Goal: Transaction & Acquisition: Purchase product/service

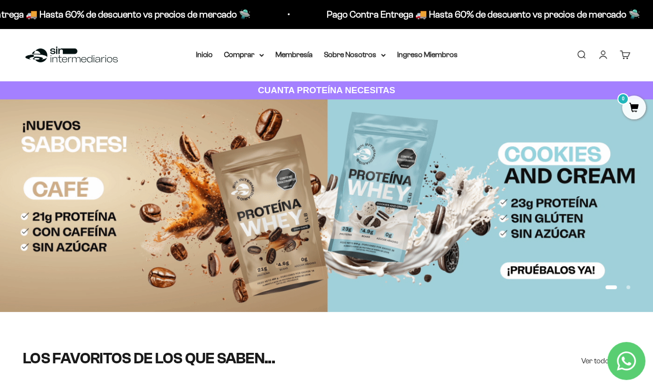
click at [555, 127] on img at bounding box center [326, 205] width 653 height 213
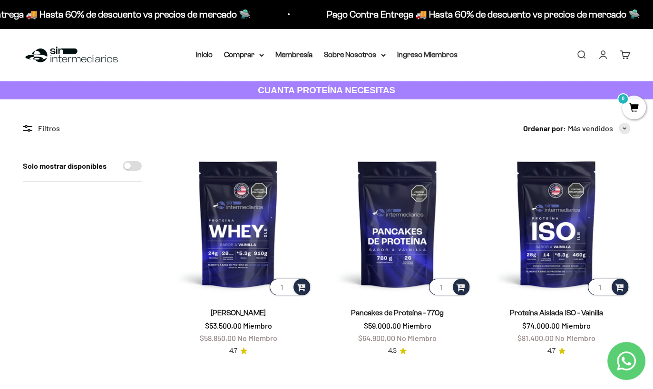
click at [604, 60] on link "Iniciar sesión" at bounding box center [603, 54] width 10 height 10
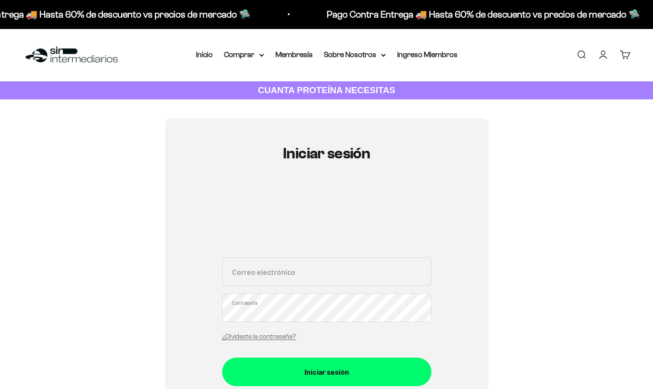
click at [280, 292] on div "Correo electrónico Contraseña ¿Olvidaste la contraseña?" at bounding box center [326, 301] width 209 height 88
click at [284, 269] on input "Correo electrónico" at bounding box center [326, 271] width 209 height 29
type input "dfmaringallon@hotmail.com"
click at [222, 358] on button "Iniciar sesión" at bounding box center [326, 372] width 209 height 29
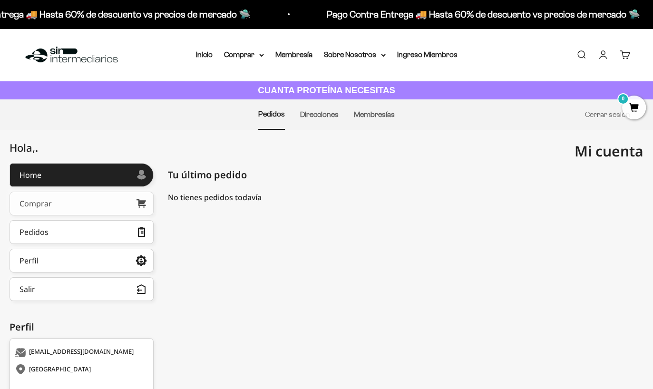
click at [47, 201] on div "Comprar" at bounding box center [35, 204] width 32 height 8
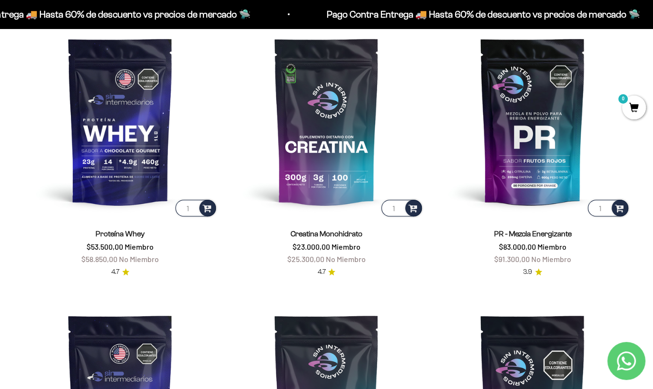
scroll to position [367, 0]
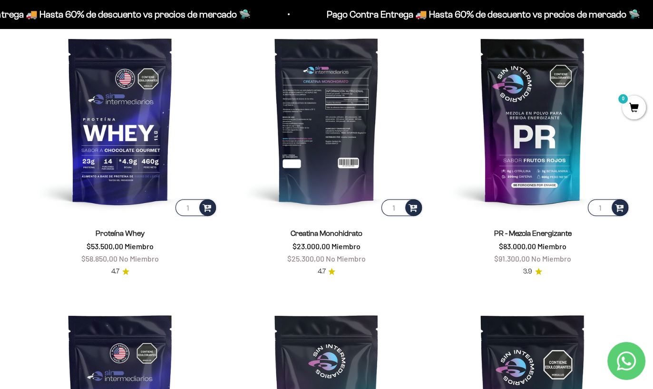
click at [332, 136] on img at bounding box center [326, 120] width 195 height 195
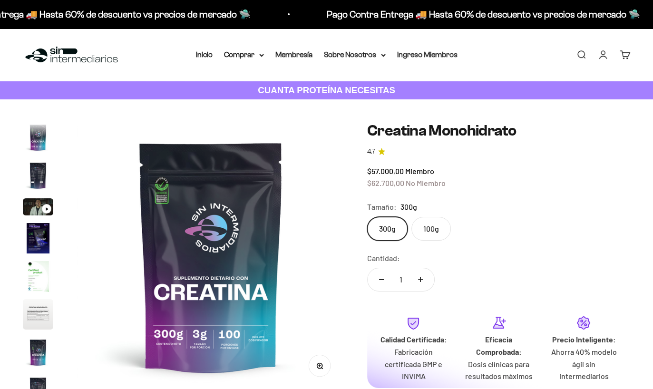
scroll to position [39, 0]
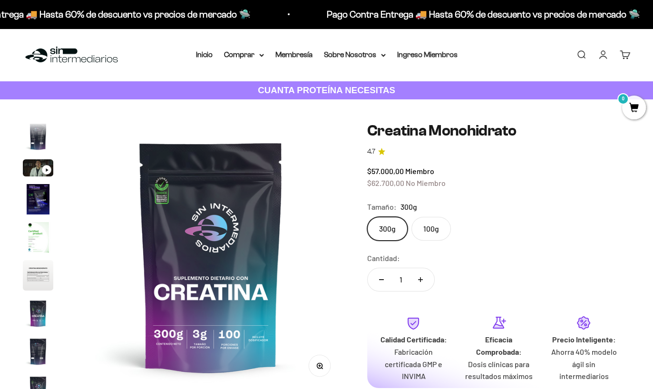
click at [427, 233] on label "100g" at bounding box center [430, 229] width 39 height 24
click at [367, 217] on input "100g" at bounding box center [367, 216] width 0 height 0
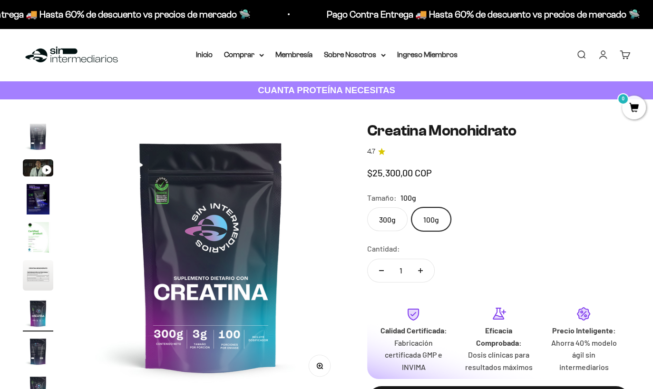
scroll to position [0, 1643]
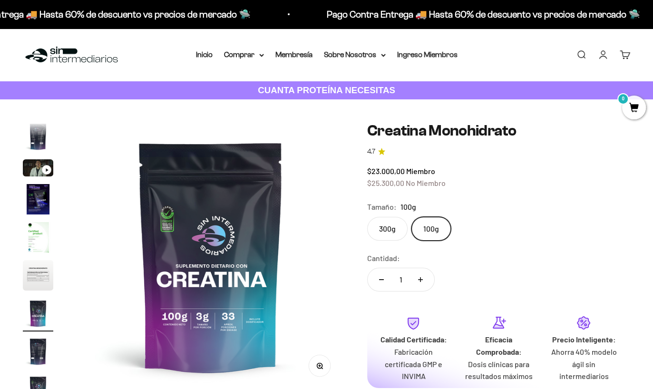
click at [388, 215] on fieldset "Tamaño: 100g 300g 100g" at bounding box center [498, 221] width 263 height 40
click at [386, 223] on label "300g" at bounding box center [387, 229] width 40 height 24
click at [367, 217] on input "300g" at bounding box center [367, 216] width 0 height 0
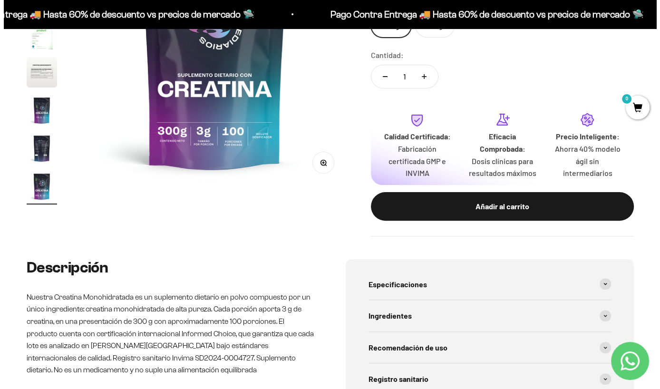
scroll to position [204, 0]
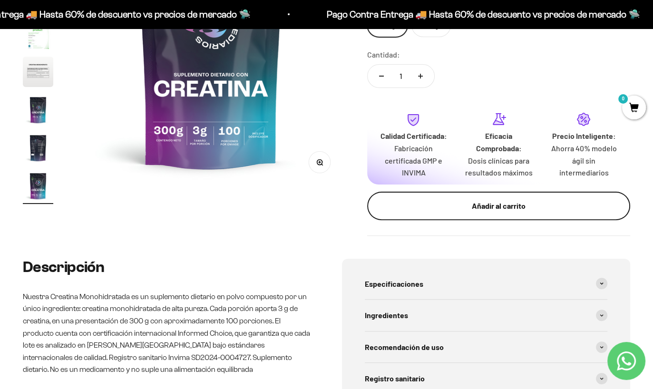
click at [493, 206] on div "Añadir al carrito" at bounding box center [498, 206] width 225 height 12
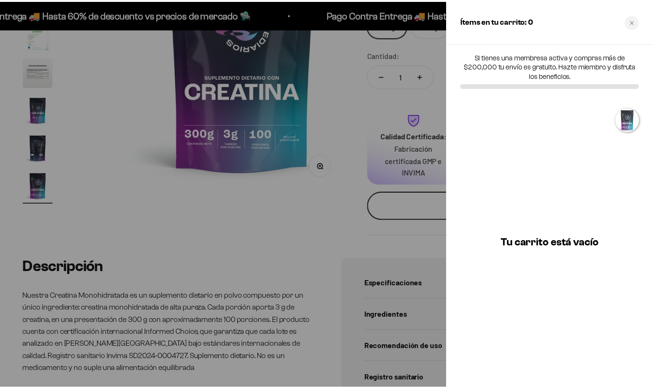
scroll to position [0, 2222]
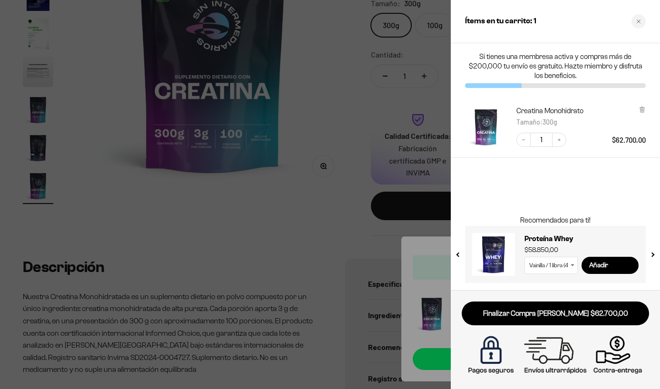
click at [305, 227] on div at bounding box center [330, 194] width 660 height 389
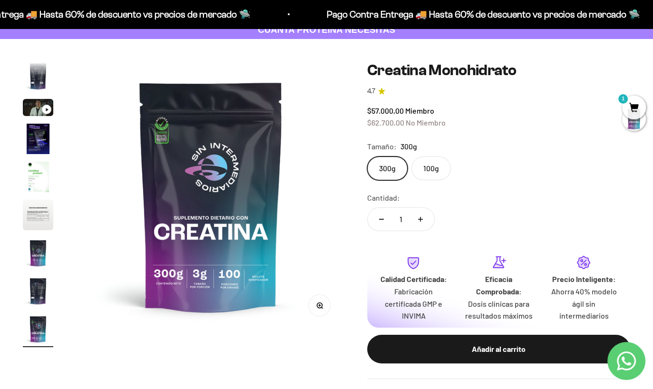
scroll to position [0, 0]
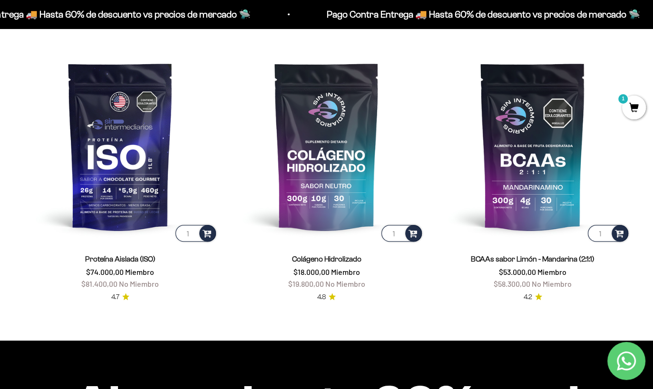
scroll to position [626, 0]
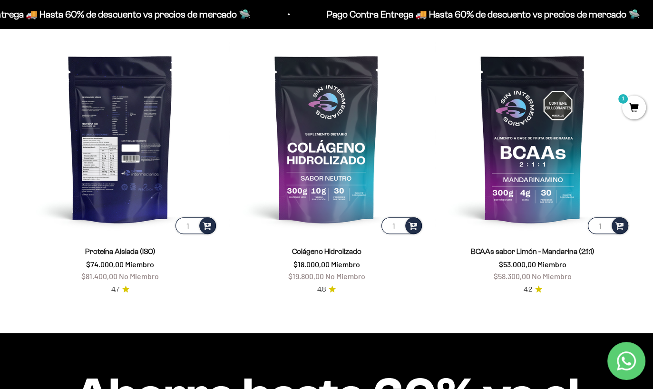
click at [92, 153] on img at bounding box center [120, 138] width 195 height 195
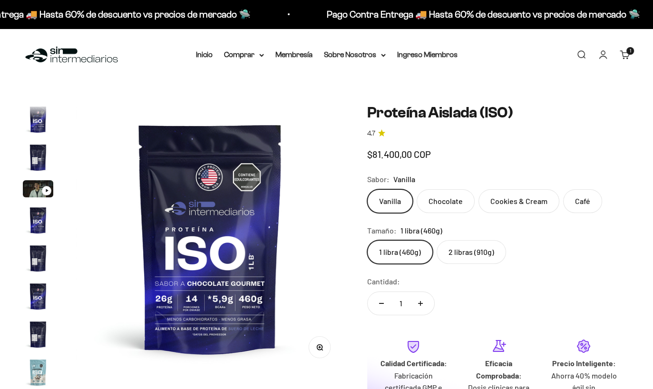
scroll to position [343, 0]
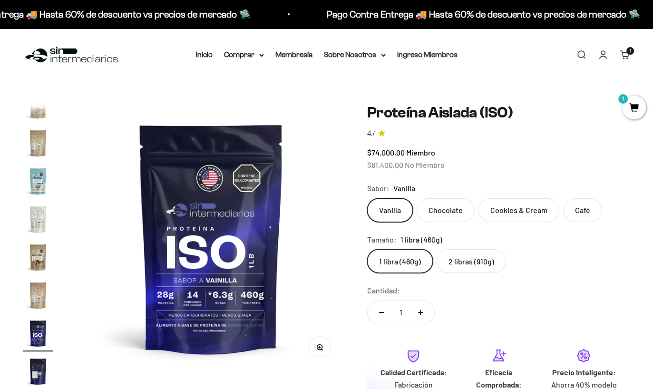
click at [525, 207] on label "Cookies & Cream" at bounding box center [518, 210] width 81 height 24
click at [367, 198] on input "Cookies & Cream" at bounding box center [367, 198] width 0 height 0
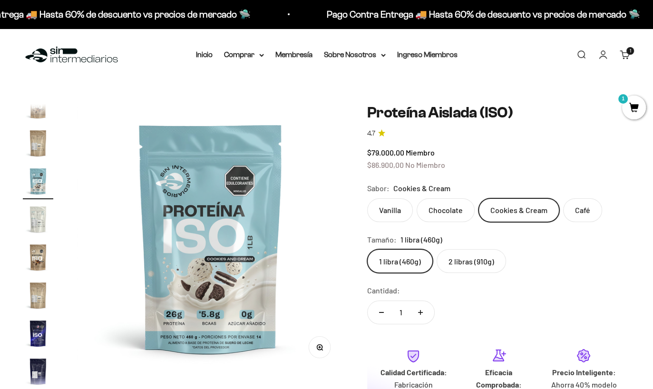
scroll to position [245, 0]
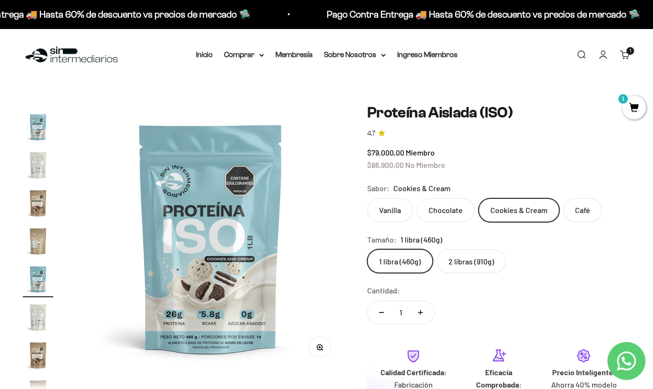
click at [391, 209] on label "Vanilla" at bounding box center [390, 210] width 46 height 24
click at [367, 198] on input "Vanilla" at bounding box center [367, 198] width 0 height 0
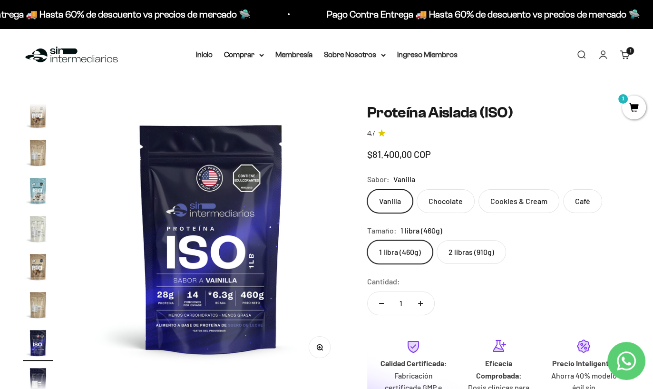
scroll to position [343, 0]
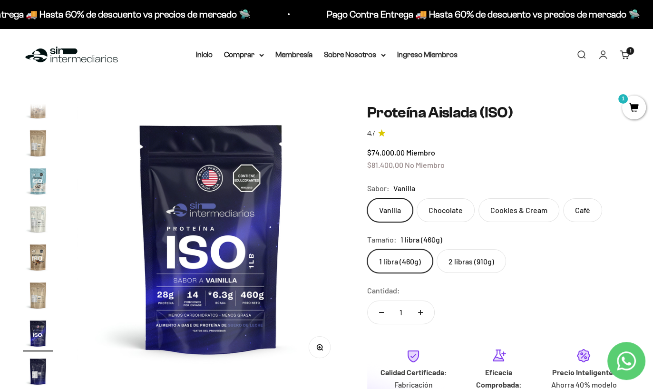
click at [446, 215] on label "Chocolate" at bounding box center [446, 210] width 58 height 24
click at [367, 198] on input "Chocolate" at bounding box center [367, 198] width 0 height 0
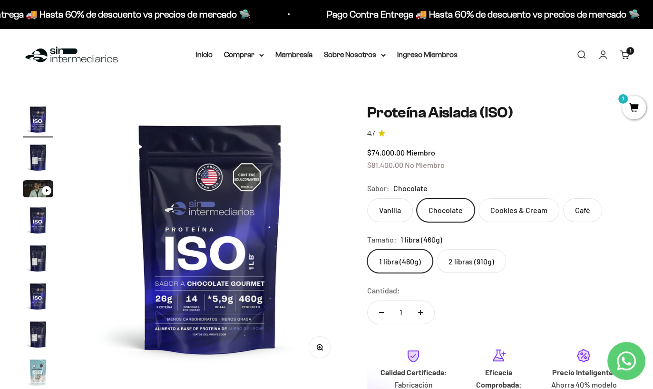
click at [466, 263] on label "2 libras (910g)" at bounding box center [471, 261] width 69 height 24
click at [367, 249] on input "2 libras (910g)" at bounding box center [367, 249] width 0 height 0
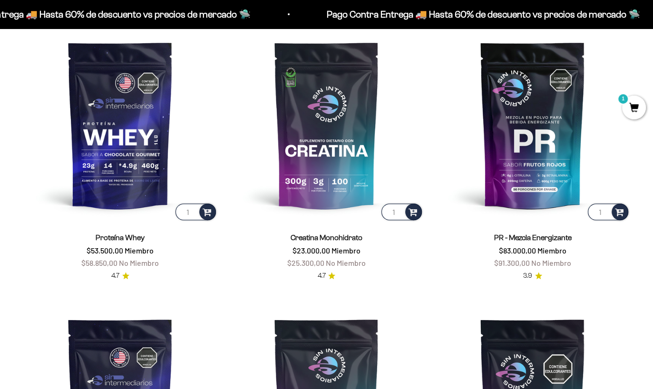
scroll to position [362, 0]
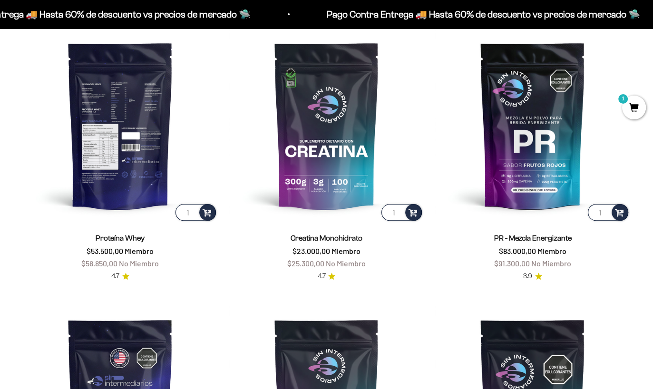
click at [114, 156] on img at bounding box center [120, 125] width 195 height 195
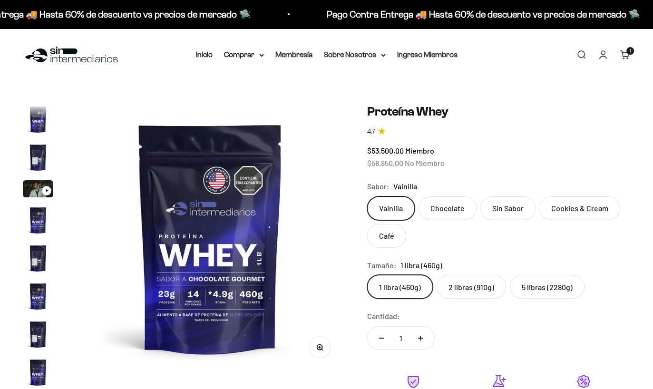
scroll to position [457, 0]
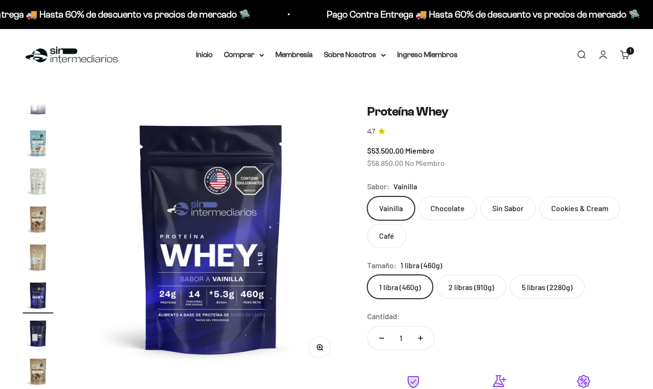
click at [452, 218] on label "Chocolate" at bounding box center [447, 208] width 58 height 24
click at [367, 196] on input "Chocolate" at bounding box center [367, 196] width 0 height 0
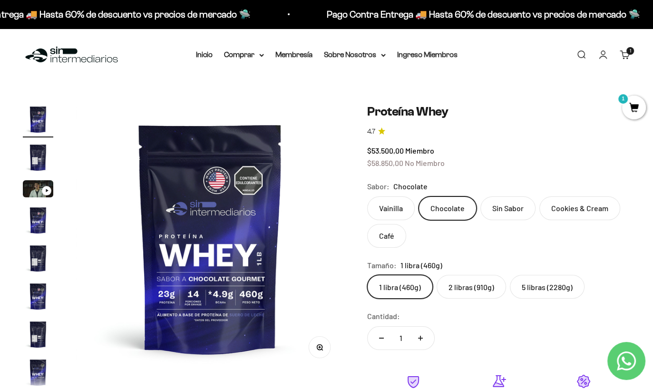
click at [479, 289] on label "2 libras (910g)" at bounding box center [471, 287] width 69 height 24
click at [367, 275] on input "2 libras (910g)" at bounding box center [367, 274] width 0 height 0
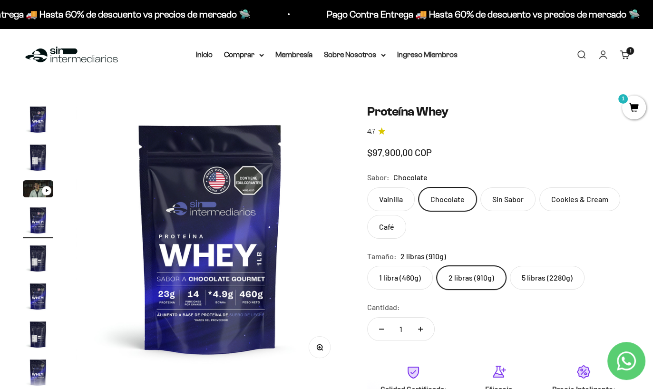
scroll to position [0, 821]
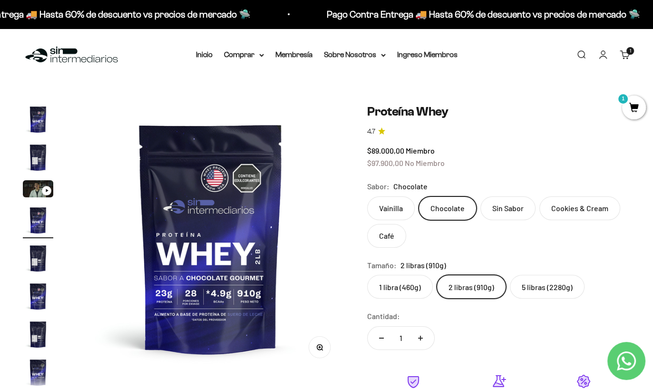
click at [548, 289] on label "5 libras (2280g)" at bounding box center [547, 287] width 75 height 24
click at [367, 275] on input "5 libras (2280g)" at bounding box center [367, 274] width 0 height 0
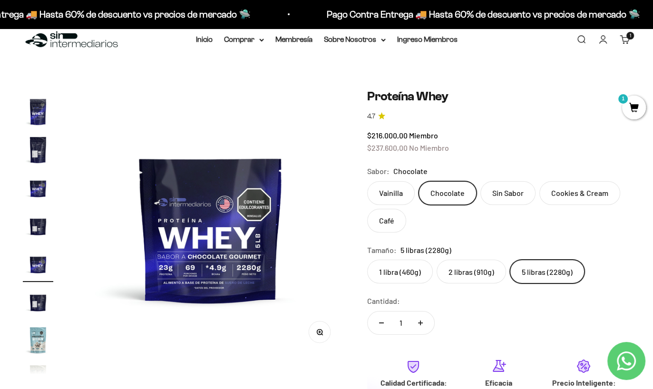
scroll to position [15, 0]
click at [544, 276] on label "5 libras (2280g)" at bounding box center [547, 272] width 75 height 24
click at [367, 260] on input "5 libras (2280g)" at bounding box center [367, 260] width 0 height 0
click at [463, 274] on label "2 libras (910g)" at bounding box center [471, 272] width 69 height 24
click at [367, 260] on input "2 libras (910g)" at bounding box center [367, 260] width 0 height 0
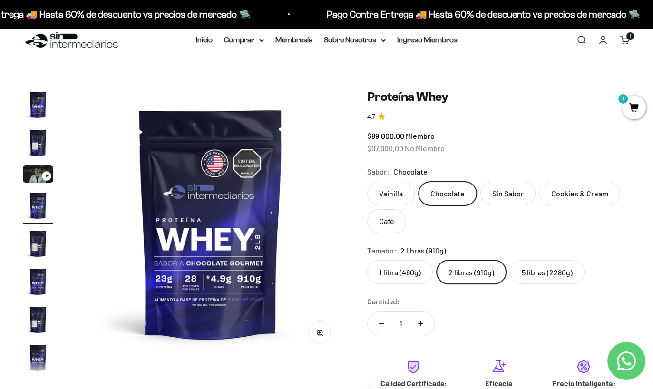
click at [544, 280] on label "5 libras (2280g)" at bounding box center [547, 272] width 75 height 24
click at [367, 260] on input "5 libras (2280g)" at bounding box center [367, 260] width 0 height 0
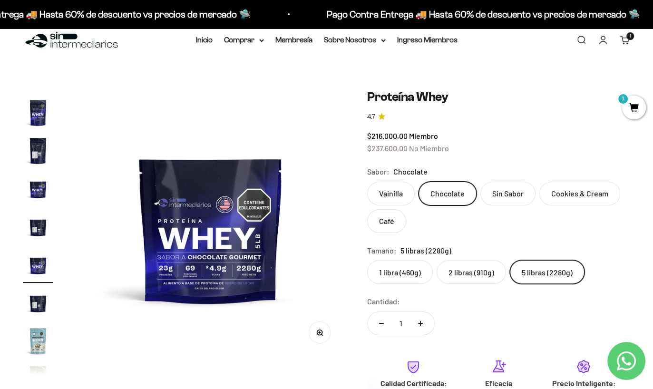
scroll to position [245, 0]
click at [495, 189] on label "Sin Sabor" at bounding box center [507, 194] width 55 height 24
click at [367, 182] on input "Sin Sabor" at bounding box center [367, 181] width 0 height 0
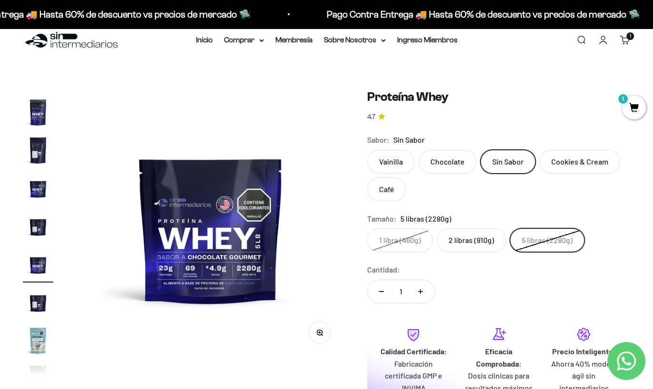
click at [468, 243] on label "2 libras (910g)" at bounding box center [471, 240] width 69 height 24
click at [367, 228] on input "2 libras (910g)" at bounding box center [367, 228] width 0 height 0
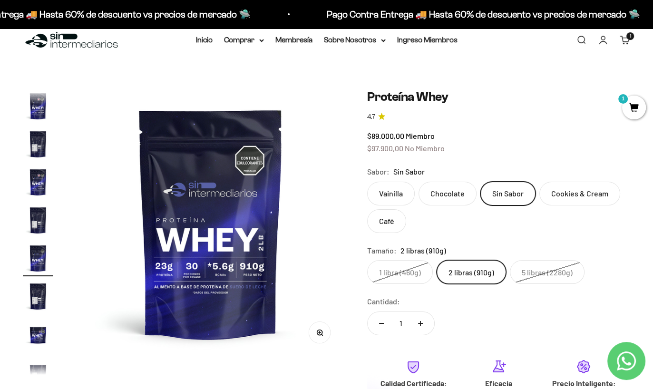
scroll to position [93, 0]
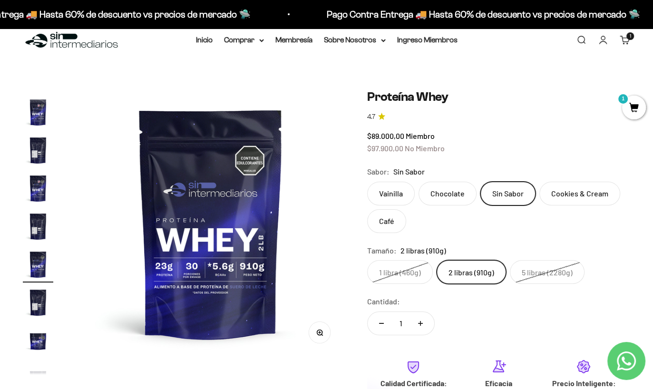
click at [395, 191] on label "Vainilla" at bounding box center [391, 194] width 48 height 24
click at [367, 182] on input "Vainilla" at bounding box center [367, 181] width 0 height 0
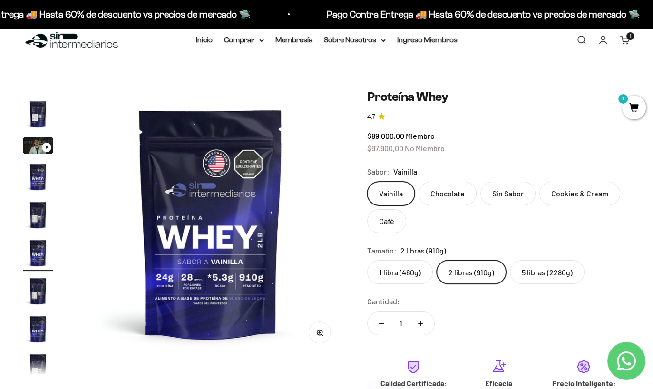
scroll to position [17, 0]
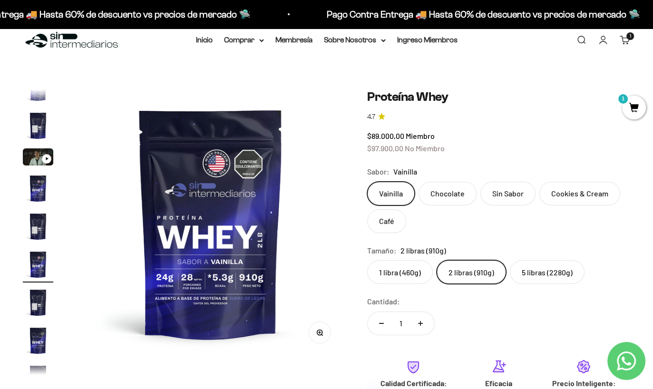
click at [475, 278] on label "2 libras (910g)" at bounding box center [471, 272] width 69 height 24
click at [367, 260] on input "2 libras (910g)" at bounding box center [367, 260] width 0 height 0
click at [35, 160] on img "Ir al artículo 3" at bounding box center [38, 156] width 30 height 17
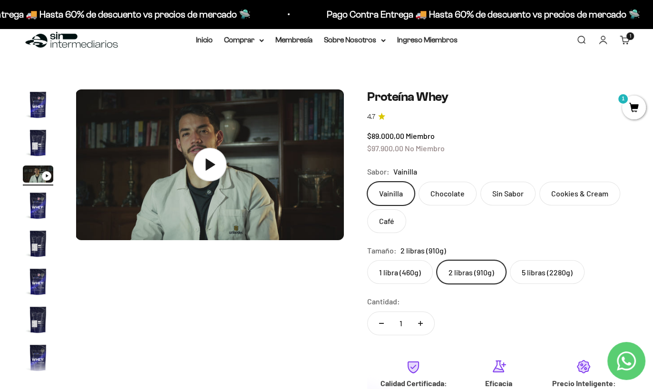
scroll to position [0, 548]
click at [214, 169] on icon at bounding box center [210, 164] width 33 height 33
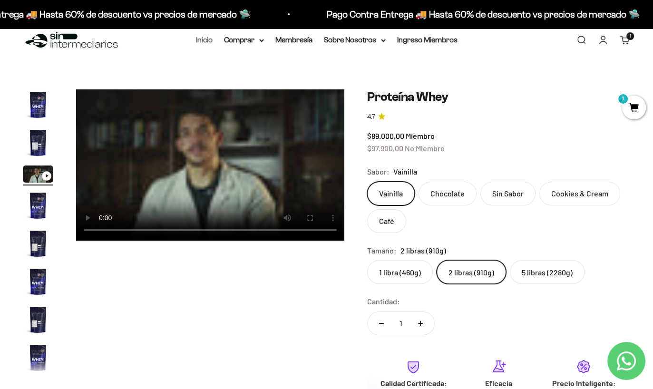
click at [206, 42] on link "Inicio" at bounding box center [204, 40] width 17 height 8
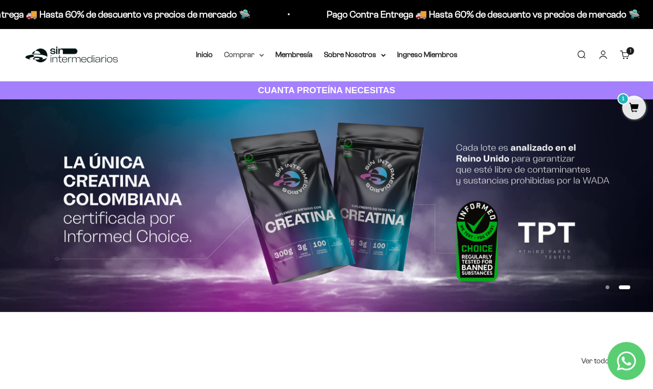
click at [255, 58] on summary "Comprar" at bounding box center [244, 55] width 40 height 12
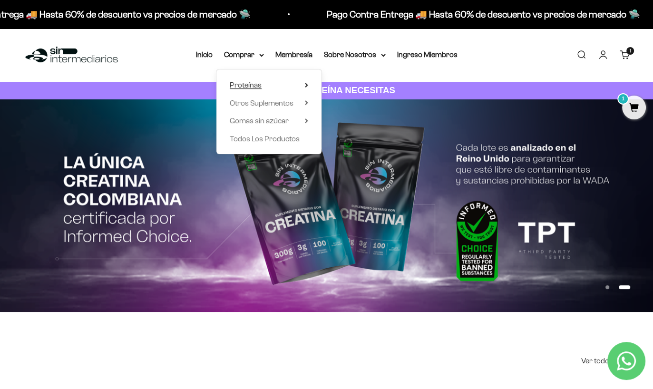
click at [247, 85] on span "Proteínas" at bounding box center [246, 85] width 32 height 8
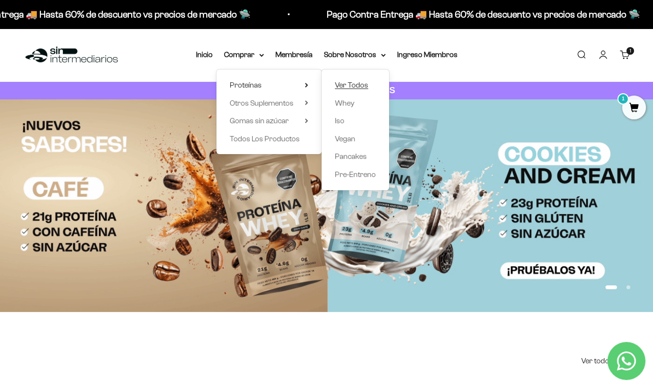
click at [348, 84] on span "Ver Todos" at bounding box center [351, 85] width 33 height 8
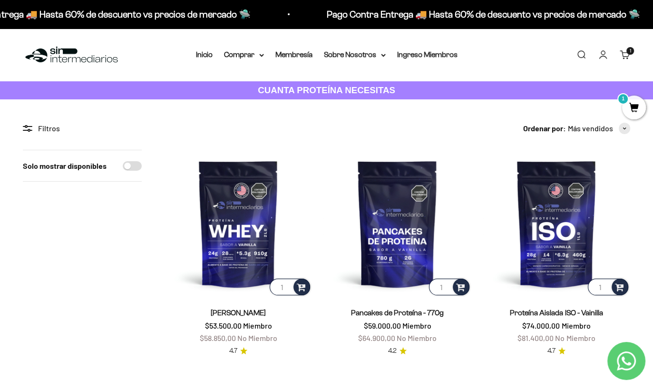
click at [138, 165] on input "Solo mostrar disponibles" at bounding box center [132, 166] width 19 height 10
checkbox input "true"
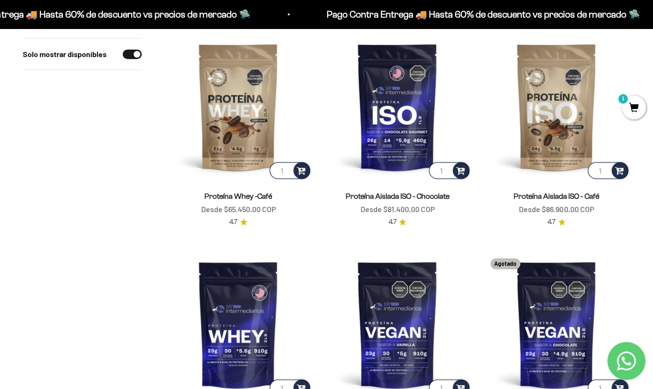
scroll to position [559, 0]
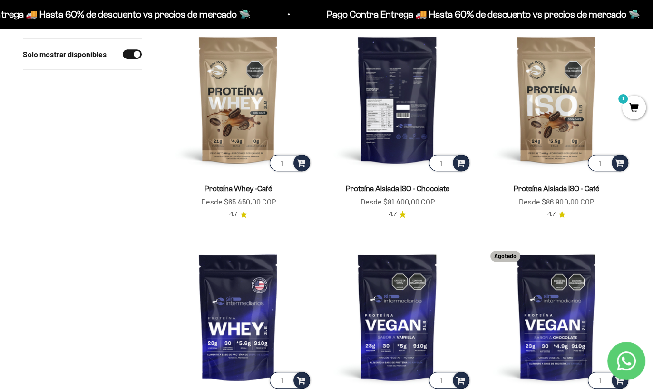
click at [392, 99] on img at bounding box center [396, 98] width 147 height 147
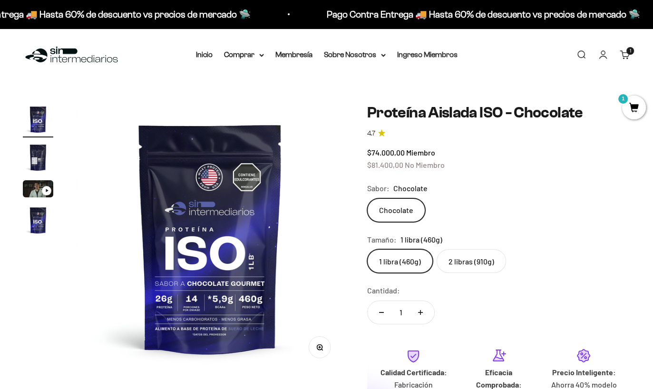
click at [448, 265] on label "2 libras (910g)" at bounding box center [471, 261] width 69 height 24
click at [367, 249] on input "2 libras (910g)" at bounding box center [367, 249] width 0 height 0
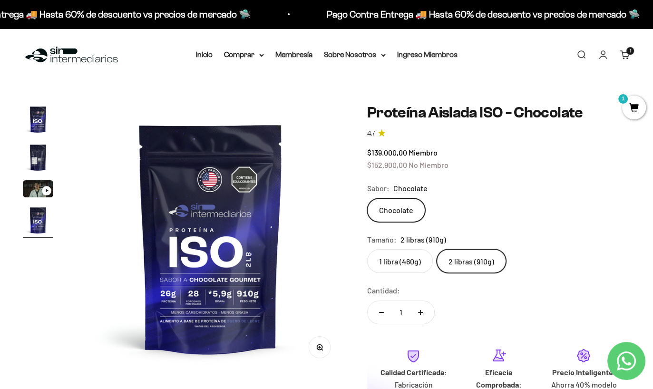
click at [30, 185] on img "Ir al artículo 3" at bounding box center [38, 188] width 30 height 17
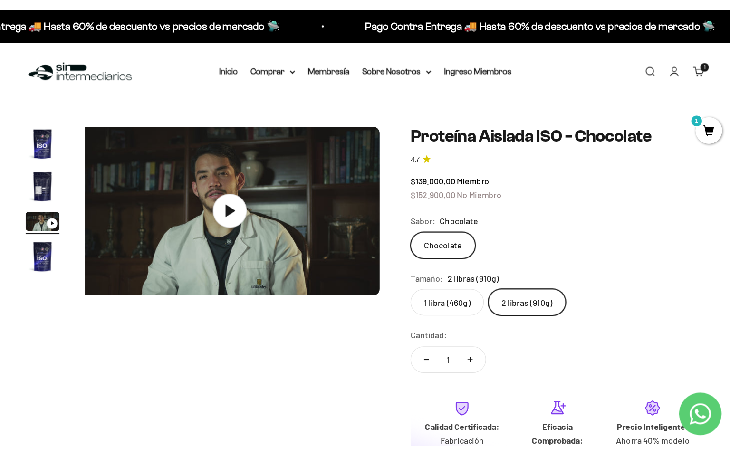
scroll to position [0, 548]
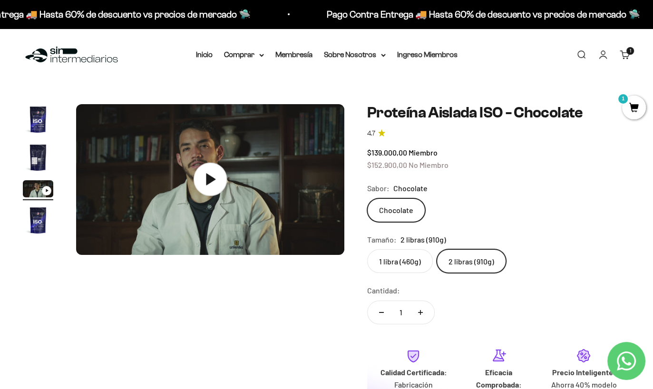
click at [209, 181] on icon at bounding box center [211, 180] width 10 height 12
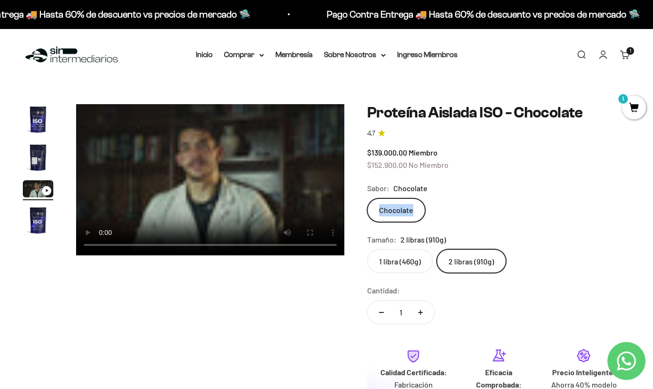
drag, startPoint x: 411, startPoint y: 196, endPoint x: 397, endPoint y: 213, distance: 22.3
click at [397, 213] on fieldset "Sabor: Chocolate Chocolate" at bounding box center [498, 202] width 263 height 40
click at [397, 213] on label "Chocolate" at bounding box center [396, 210] width 58 height 24
click at [367, 198] on input "Chocolate" at bounding box center [367, 198] width 0 height 0
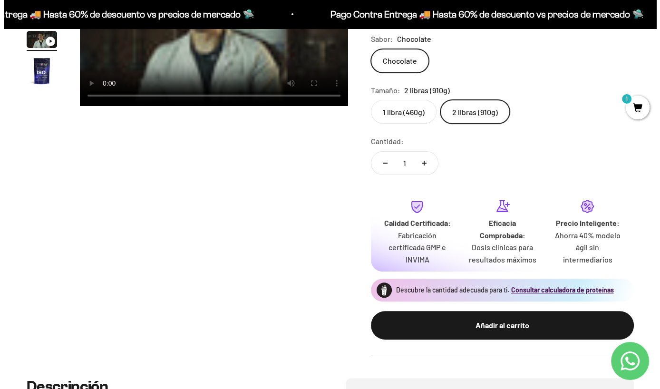
scroll to position [150, 0]
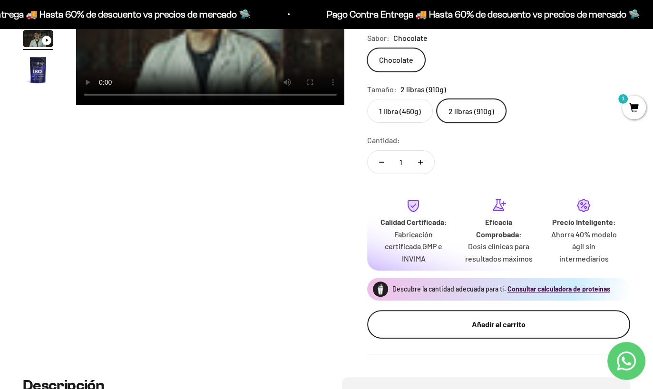
click at [498, 329] on div "Añadir al carrito" at bounding box center [498, 324] width 225 height 12
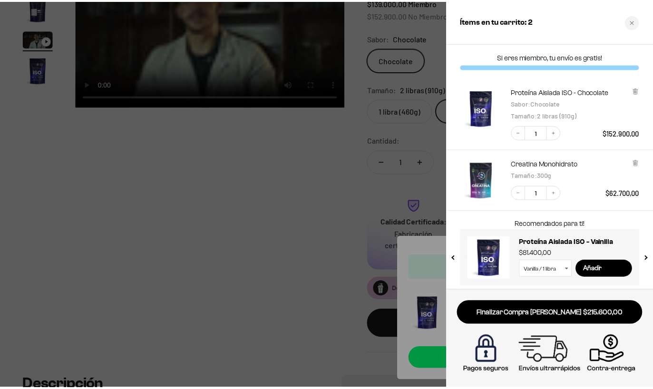
scroll to position [4, 0]
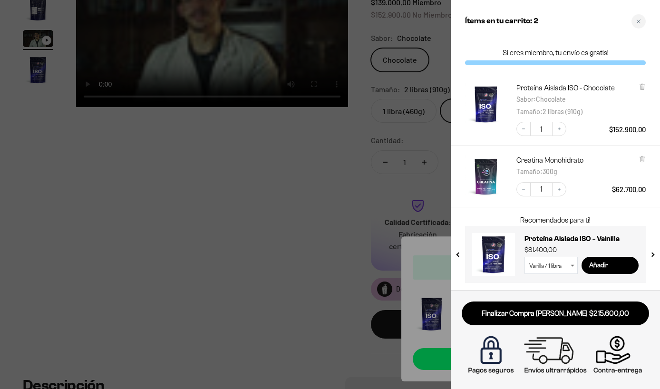
click at [271, 303] on div at bounding box center [330, 194] width 660 height 389
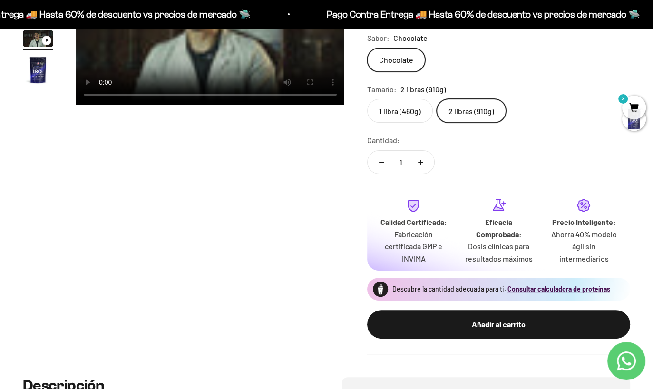
scroll to position [0, 0]
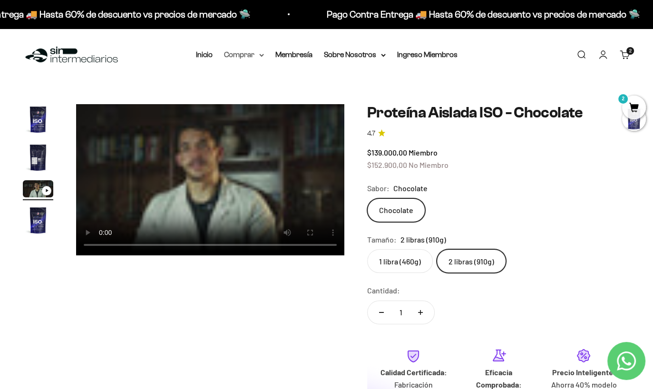
click at [249, 57] on summary "Comprar" at bounding box center [244, 55] width 40 height 12
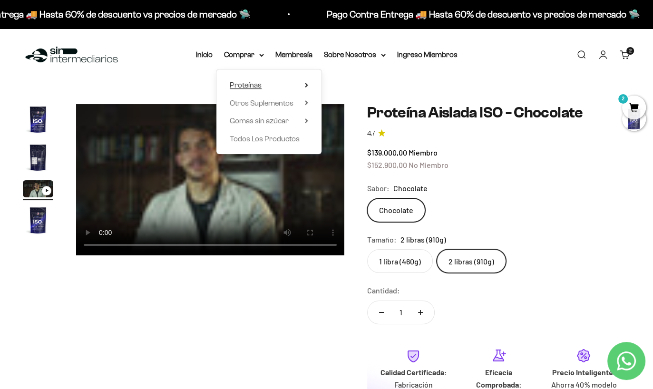
click at [249, 90] on span "Proteínas" at bounding box center [246, 85] width 32 height 12
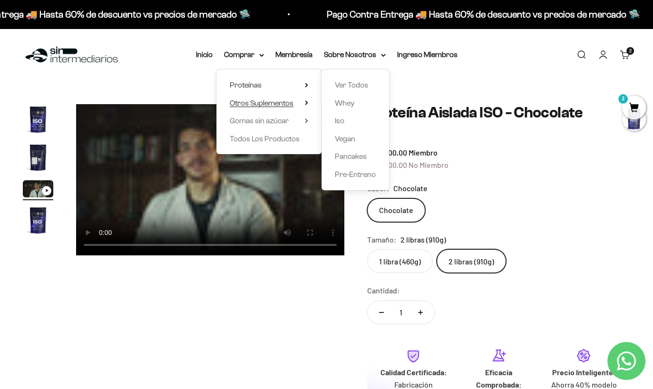
click at [255, 105] on span "Otros Suplementos" at bounding box center [262, 103] width 64 height 8
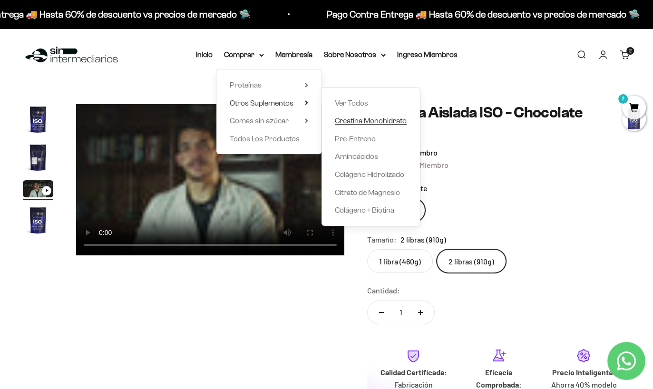
click at [373, 122] on span "Creatina Monohidrato" at bounding box center [371, 120] width 72 height 8
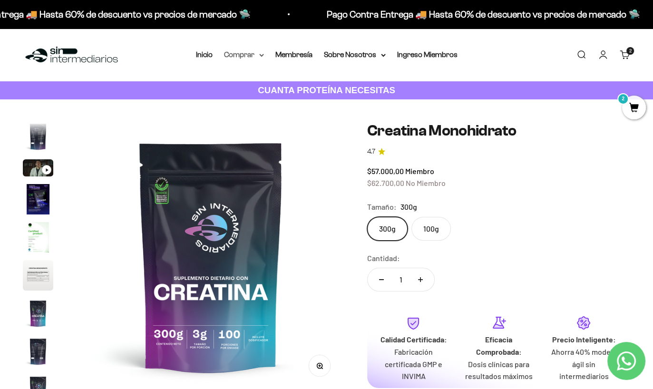
click at [255, 56] on summary "Comprar" at bounding box center [244, 55] width 40 height 12
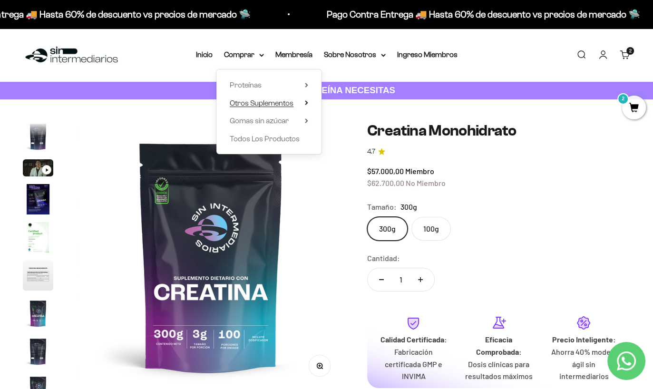
click at [262, 107] on span "Otros Suplementos" at bounding box center [262, 103] width 64 height 12
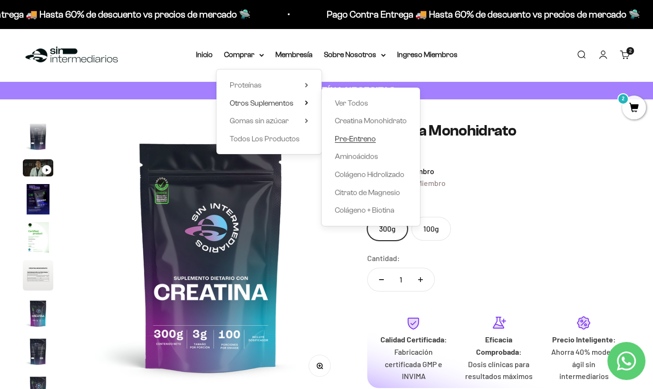
click at [361, 140] on span "Pre-Entreno" at bounding box center [355, 139] width 41 height 8
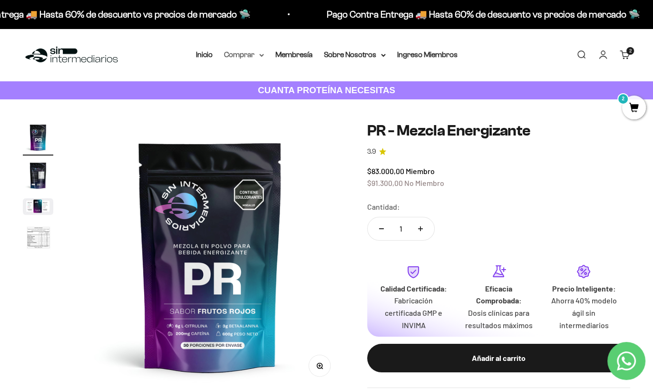
click at [251, 55] on summary "Comprar" at bounding box center [244, 55] width 40 height 12
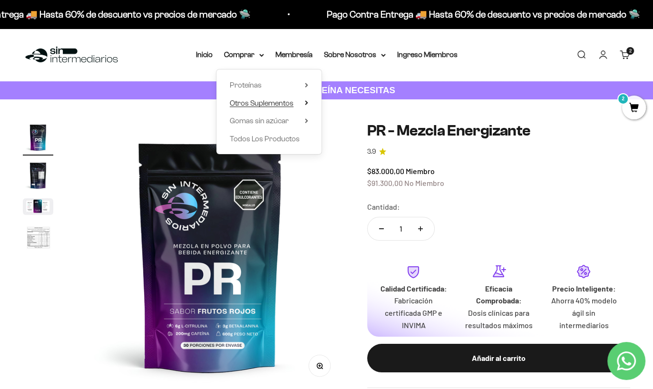
click at [264, 108] on span "Otros Suplementos" at bounding box center [262, 103] width 64 height 12
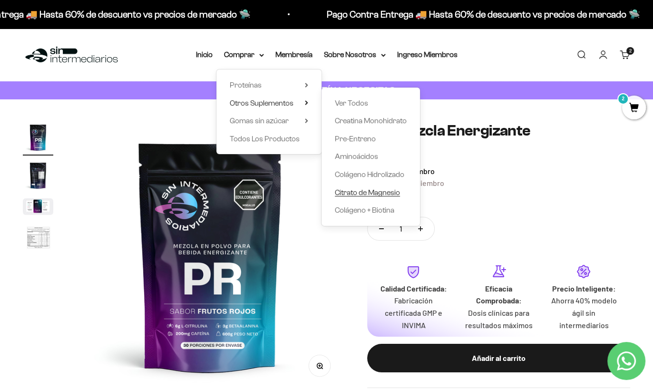
click at [365, 194] on span "Citrato de Magnesio" at bounding box center [367, 192] width 65 height 8
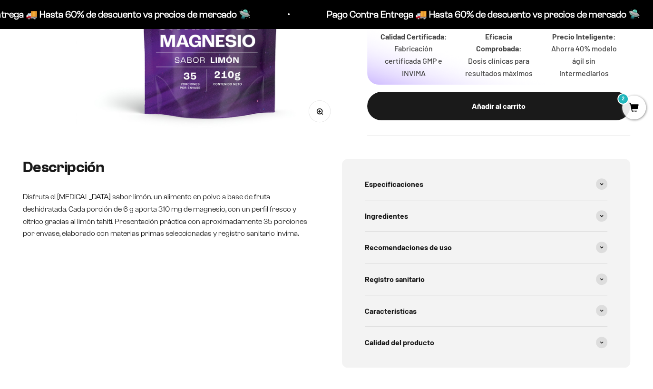
scroll to position [268, 0]
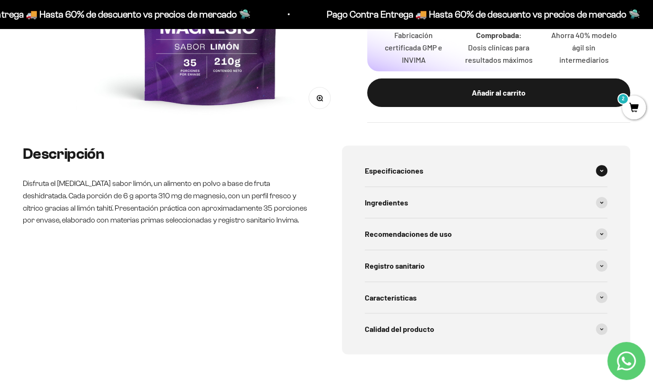
click at [601, 173] on span at bounding box center [601, 170] width 11 height 11
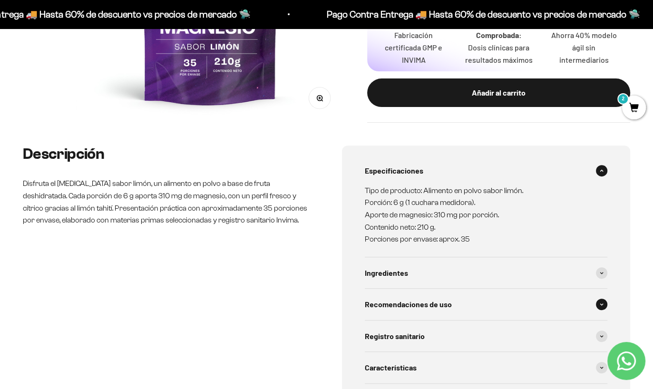
click at [601, 301] on span at bounding box center [601, 304] width 11 height 11
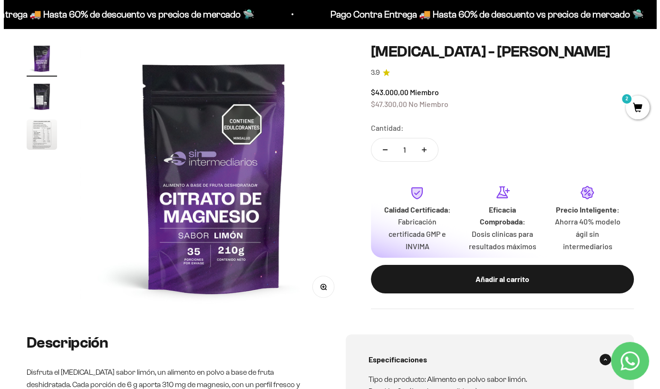
scroll to position [80, 0]
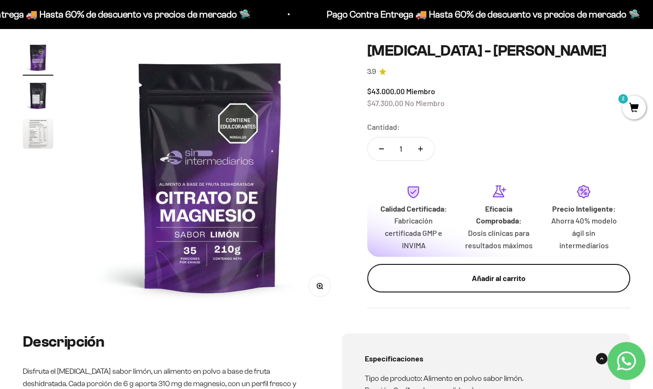
click at [511, 278] on div "Añadir al carrito" at bounding box center [498, 278] width 225 height 12
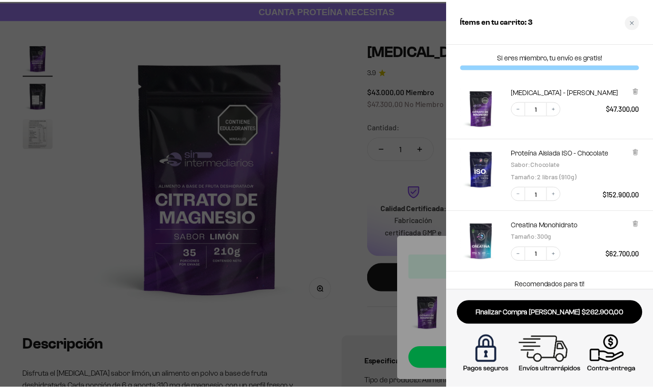
scroll to position [65, 0]
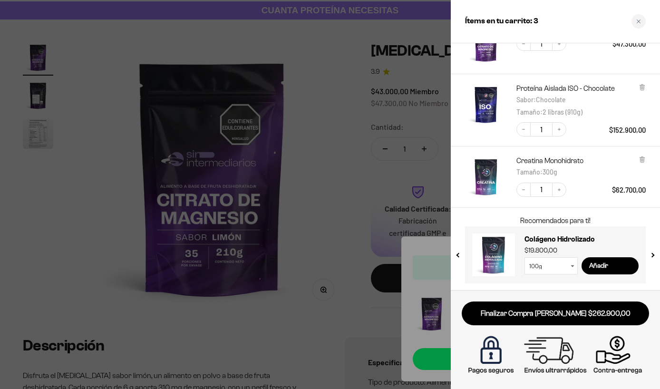
click at [572, 266] on select "100g 300g" at bounding box center [550, 265] width 53 height 17
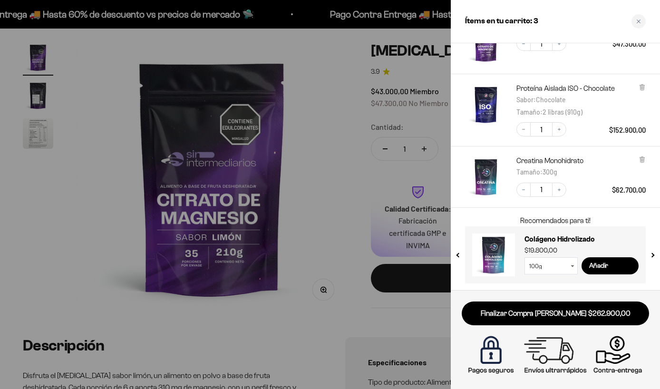
click at [327, 164] on div at bounding box center [330, 194] width 660 height 389
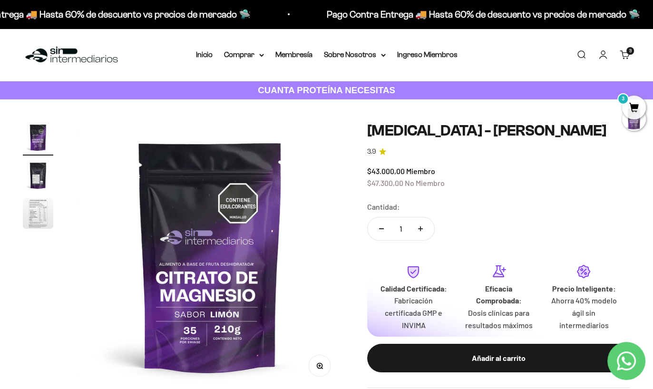
scroll to position [0, 0]
click at [568, 210] on div "Cantidad: 1" at bounding box center [498, 222] width 263 height 42
click at [625, 56] on link "Carrito 3" at bounding box center [625, 54] width 10 height 10
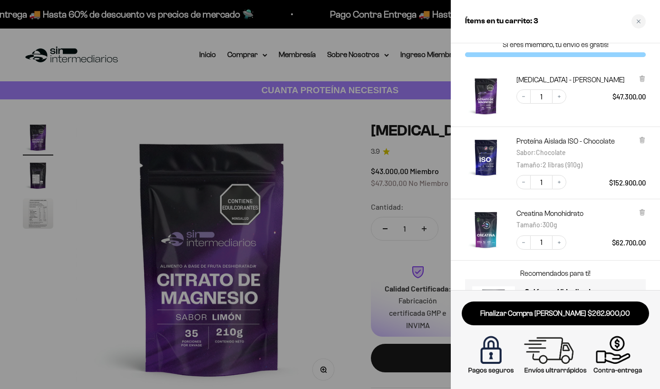
scroll to position [65, 0]
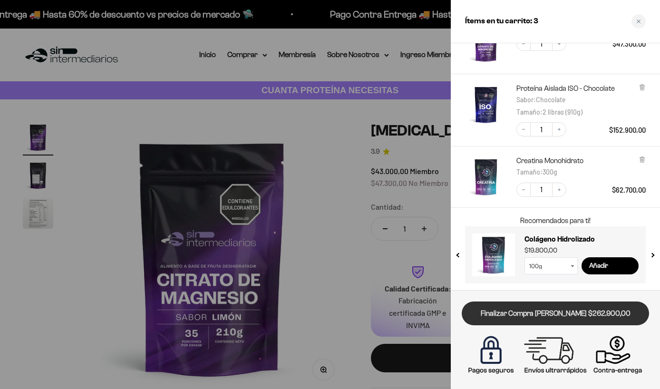
click at [550, 314] on link "Finalizar Compra [PERSON_NAME] $262.900,00" at bounding box center [555, 313] width 187 height 24
